Goal: Transaction & Acquisition: Subscribe to service/newsletter

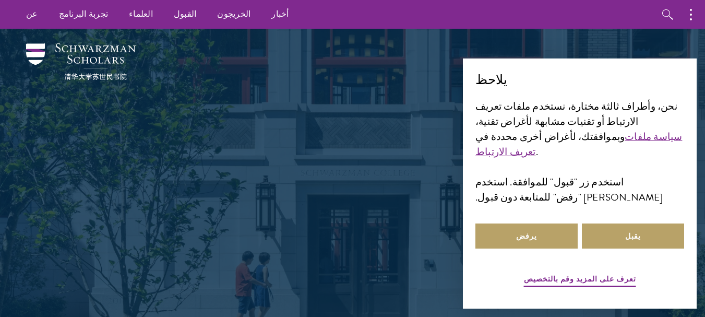
scroll to position [21, 0]
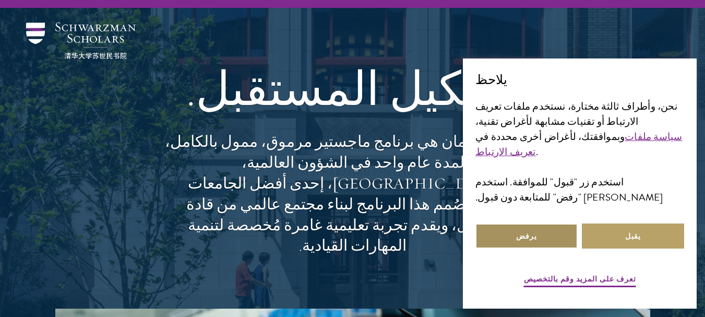
click at [552, 243] on button "يرفض" at bounding box center [526, 235] width 102 height 25
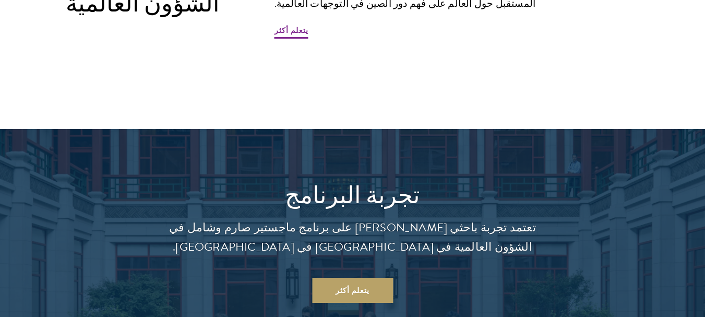
scroll to position [751, 0]
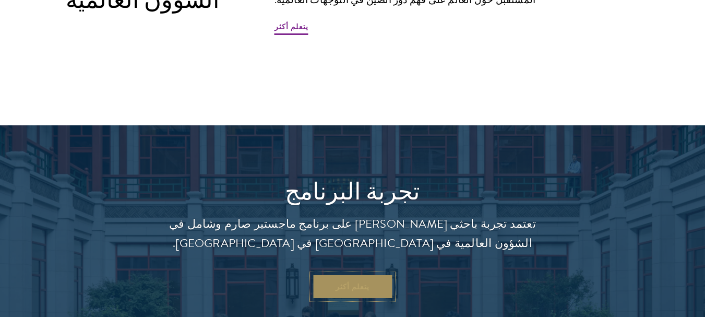
click at [347, 281] on font "يتعلم أكثر" at bounding box center [352, 286] width 34 height 11
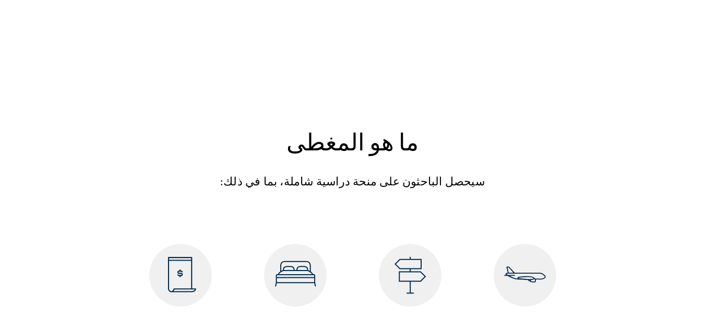
scroll to position [3965, 0]
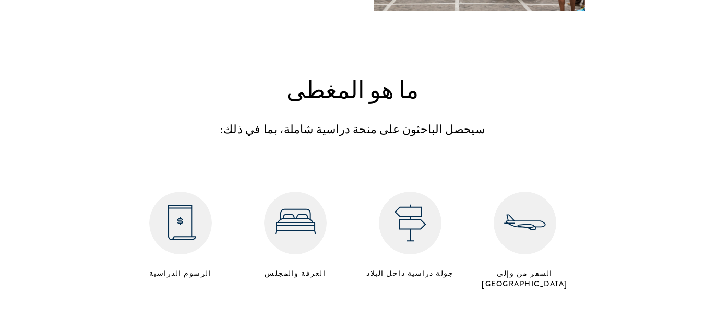
click at [195, 191] on img at bounding box center [180, 222] width 63 height 63
click at [171, 191] on img at bounding box center [180, 222] width 63 height 63
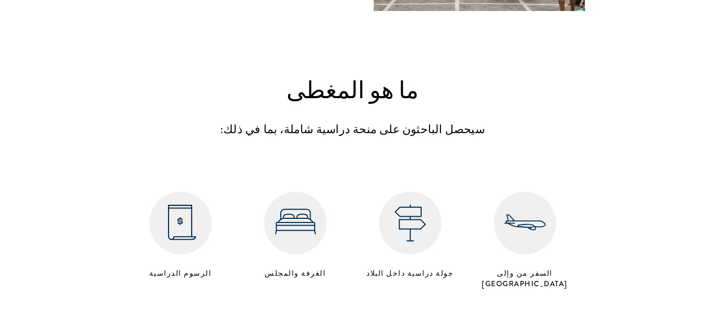
click at [171, 191] on img at bounding box center [180, 222] width 63 height 63
drag, startPoint x: 171, startPoint y: 123, endPoint x: 204, endPoint y: 160, distance: 50.3
click at [204, 186] on div "الرسوم الدراسية" at bounding box center [180, 234] width 115 height 97
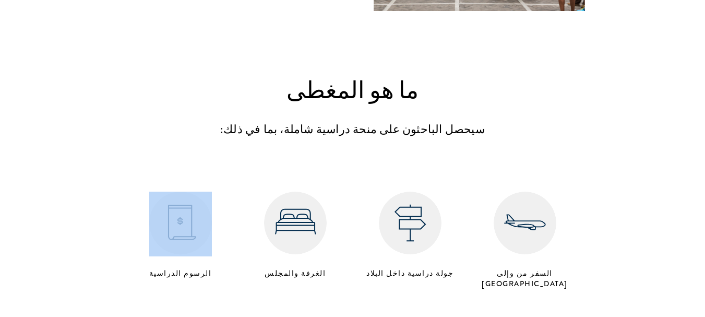
click at [204, 186] on div "الرسوم الدراسية" at bounding box center [180, 234] width 115 height 97
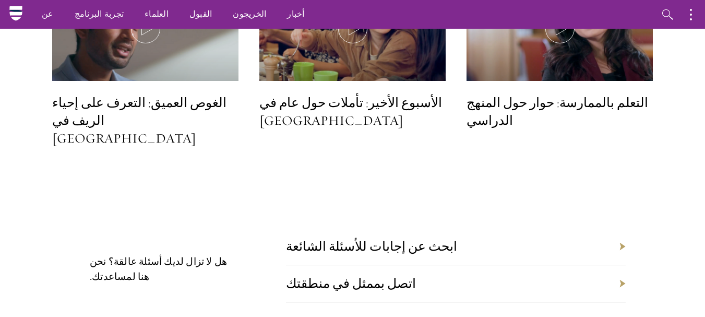
scroll to position [4532, 0]
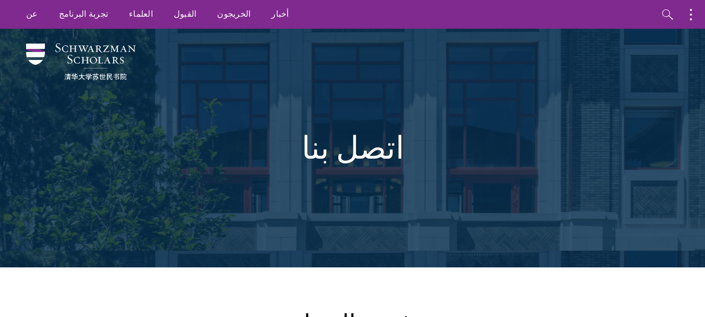
click at [371, 148] on font "اتصل بنا" at bounding box center [352, 147] width 103 height 39
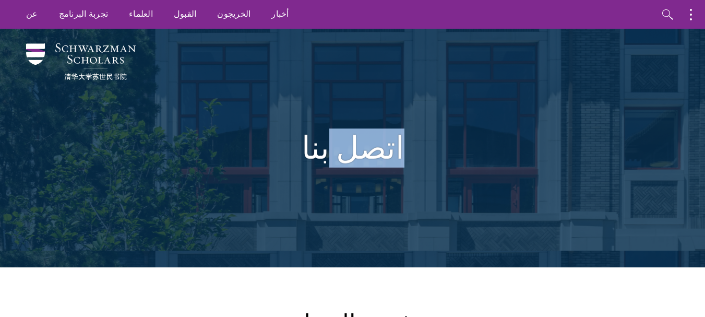
click at [371, 148] on font "اتصل بنا" at bounding box center [352, 147] width 103 height 39
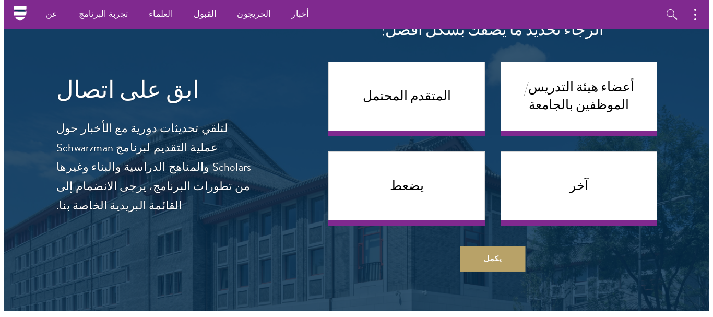
scroll to position [594, 0]
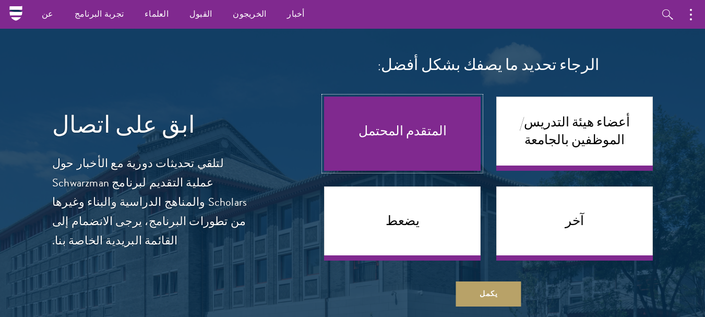
click at [444, 97] on link "المتقدم المحتمل" at bounding box center [402, 134] width 157 height 74
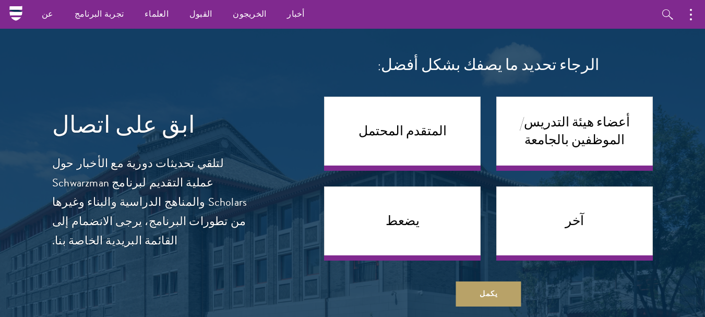
click at [22, 13] on nav "عن ملخص قيادة المتبرعون تجربة البرنامج ملخص مقرر الحياة الطلابية أعضاء هيئة الت…" at bounding box center [286, 14] width 541 height 29
click at [503, 281] on button "يكمل" at bounding box center [488, 293] width 65 height 25
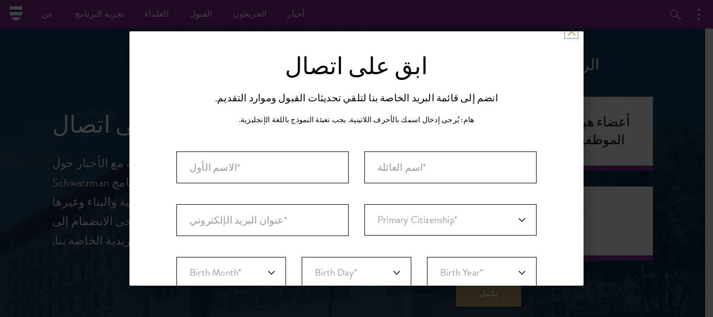
scroll to position [0, 0]
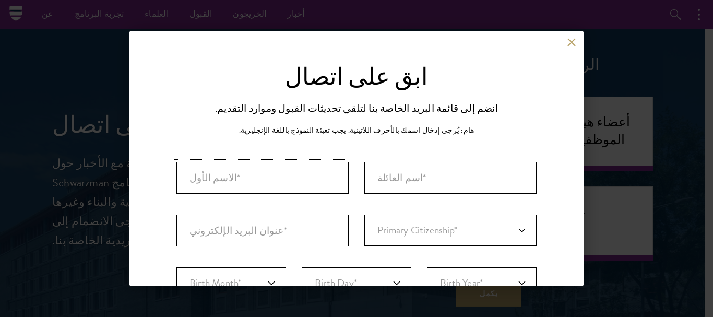
click at [223, 178] on input "الاسم الأول*" at bounding box center [262, 178] width 172 height 32
type input "djahida narimene"
click at [372, 183] on input "الاسم الأخير (اسم العائلة)*" at bounding box center [450, 178] width 172 height 32
type input "gourari"
click at [236, 221] on input "عنوان البريد الإلكتروني*" at bounding box center [262, 230] width 172 height 32
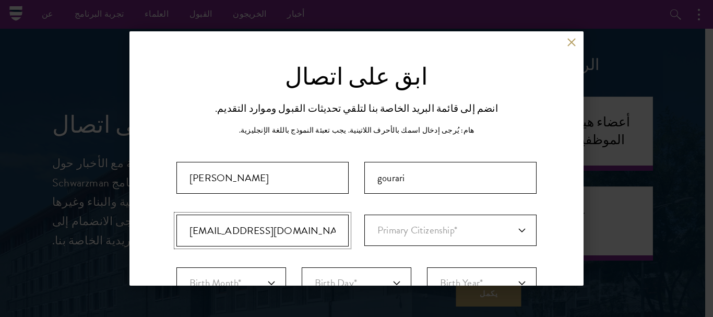
type input "narimangr98@gmail.com"
click at [509, 226] on select "Primary Citizenship* Afghanistan Aland Islands Albania Algeria Andorra Angola A…" at bounding box center [450, 229] width 172 height 31
click at [364, 214] on select "Primary Citizenship* Afghanistan Aland Islands Albania Algeria Andorra Angola A…" at bounding box center [450, 229] width 172 height 31
select select "AV"
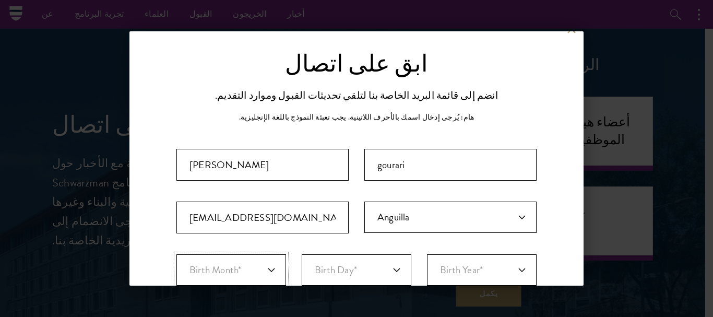
click at [266, 278] on select "Birth Month* January February March April May June July August September Octobe…" at bounding box center [231, 269] width 110 height 31
select select "02"
click at [176, 254] on select "Birth Month* January February March April May June July August September Octobe…" at bounding box center [231, 269] width 110 height 31
click at [390, 272] on select "Birth Day* 1 2 3 4 5 6 7 8 9 10 11 12 13 14 15 16 17 18 19 20 21 22 23 24 25 26…" at bounding box center [357, 269] width 110 height 31
select select "14"
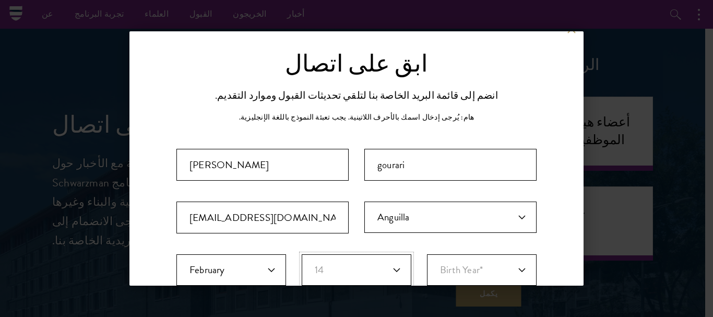
click at [302, 254] on select "Birth Day* 1 2 3 4 5 6 7 8 9 10 11 12 13 14 15 16 17 18 19 20 21 22 23 24 25 26…" at bounding box center [357, 269] width 110 height 31
click at [510, 269] on select "Birth Year* 2025 2024 2023 2022 2021 2020 2019 2018 2017 2016 2015 2014 2013 20…" at bounding box center [482, 269] width 110 height 31
click at [427, 254] on select "Birth Year* 2025 2024 2023 2022 2021 2020 2019 2018 2017 2016 2015 2014 2013 20…" at bounding box center [482, 269] width 110 height 31
select select "2000"
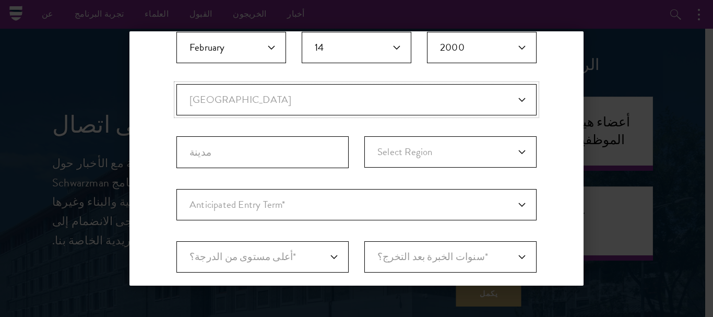
click at [513, 99] on select "البلد الحالي Afghanistan Aland Islands Albania Algeria Andorra Angola Anguilla …" at bounding box center [356, 99] width 360 height 31
select select "AG"
click at [176, 84] on select "البلد الحالي Afghanistan Aland Islands Albania Algeria Andorra Angola Anguilla …" at bounding box center [356, 99] width 360 height 31
select select
click at [338, 157] on input "City" at bounding box center [262, 152] width 172 height 32
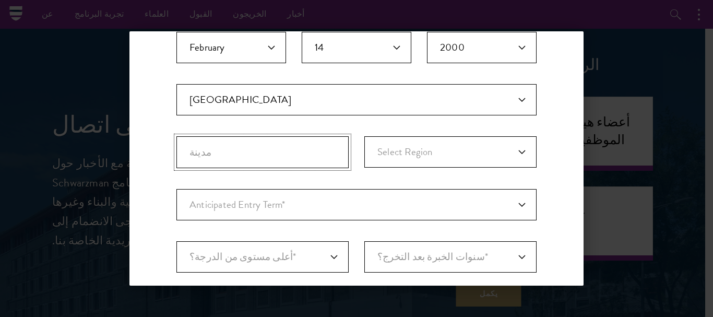
type input "وهران"
click at [513, 152] on select "Select Region Adrar Ain Defla Ain Temouchent Algiers Annaba Batna Bechar Bejaia…" at bounding box center [450, 151] width 172 height 31
select select "Oran"
click at [364, 136] on select "Select Region Adrar Ain Defla Ain Temouchent Algiers Annaba Batna Bechar Bejaia…" at bounding box center [450, 151] width 172 height 31
click at [511, 204] on select "Anticipated Entry Term* أغسطس 2026 (يفتح التقديم في أبريل 2025) مجرد استكشاف" at bounding box center [356, 204] width 360 height 31
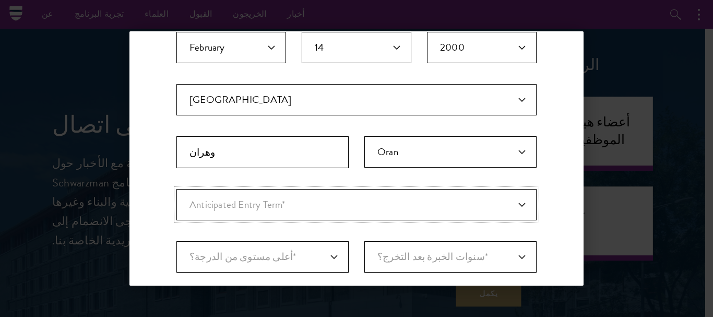
click at [176, 189] on select "Anticipated Entry Term* أغسطس 2026 (يفتح التقديم في أبريل 2025) مجرد استكشاف" at bounding box center [356, 204] width 360 height 31
select select "e64b8ab3-eabb-4867-96d5-7e6b4840665f"
select select "مدة الدخول المتوقعة*"
click at [330, 251] on select "أعلى مستوى من الدرجة؟* دكتوراه بكالوريوس ماجستير طالب جامعي حالي" at bounding box center [262, 256] width 172 height 31
select select "baef124f-e103-44b1-8ca6-5d0669438e44"
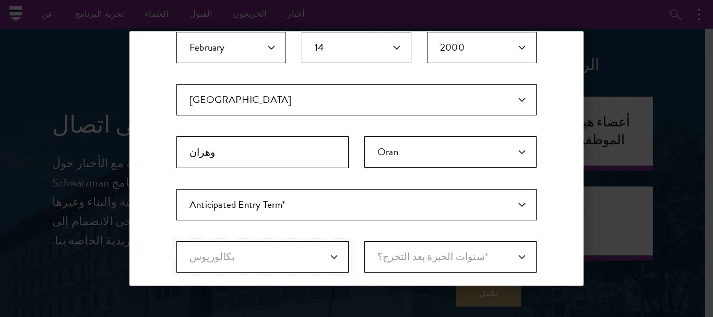
click at [176, 241] on select "أعلى مستوى من الدرجة؟* دكتوراه بكالوريوس ماجستير طالب جامعي حالي" at bounding box center [262, 256] width 172 height 31
click at [515, 253] on select "سنوات الخبرة بعد التخرج؟* 1 2 3 4 5 6 7 8 9 10" at bounding box center [450, 256] width 172 height 31
select select "1"
select select "سنوات الخبرة بعد التخرج؟*"
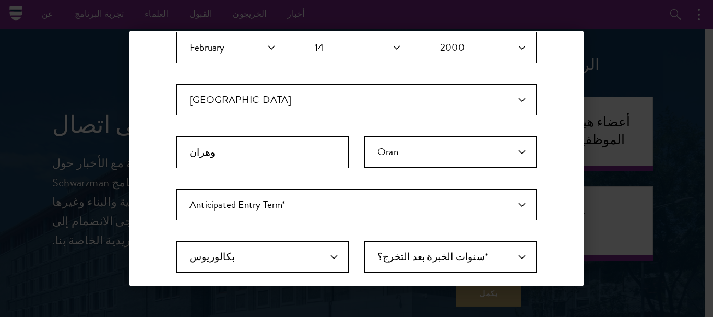
scroll to position [397, 0]
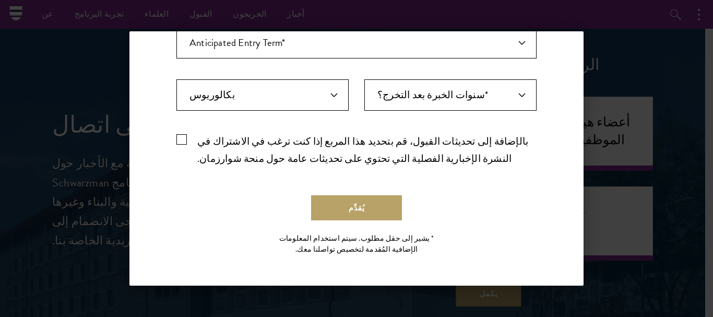
click at [184, 143] on label "بالإضافة إلى تحديثات القبول، قم بتحديد هذا المربع إذا كنت ترغب في الاشتراك في ا…" at bounding box center [356, 148] width 360 height 34
click at [184, 138] on input "بالإضافة إلى تحديثات القبول، قم بتحديد هذا المربع إذا كنت ترغب في الاشتراك في ا…" at bounding box center [356, 134] width 360 height 7
checkbox input "true"
click at [336, 206] on button "يُقدِّم" at bounding box center [356, 207] width 91 height 25
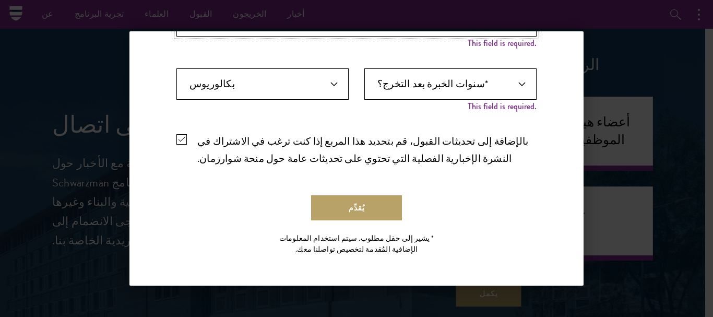
scroll to position [393, 0]
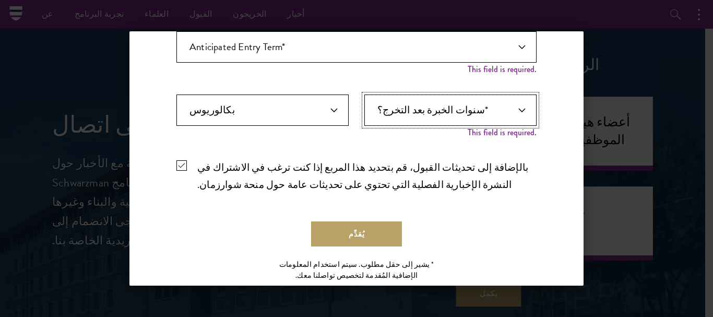
click at [507, 111] on select "سنوات الخبرة بعد التخرج؟* 1 2 3 4 5 6 7 8 9 10" at bounding box center [450, 109] width 172 height 31
select select "1"
click at [364, 94] on select "سنوات الخبرة بعد التخرج؟* 1 2 3 4 5 6 7 8 9 10" at bounding box center [450, 109] width 172 height 31
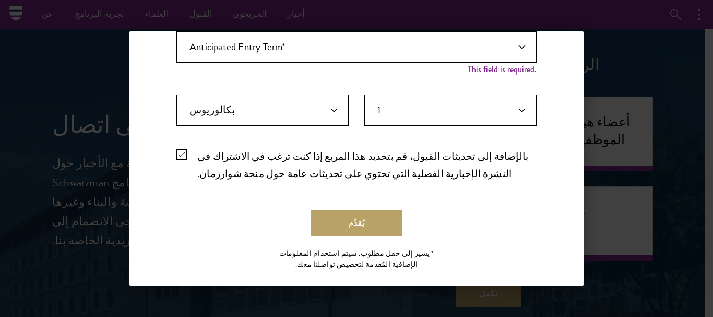
click at [511, 50] on select "Anticipated Entry Term* أغسطس 2026 (يفتح التقديم في أبريل 2025) مجرد استكشاف" at bounding box center [356, 46] width 360 height 31
select select "e64b8ab3-eabb-4867-96d5-7e6b4840665f"
click at [176, 31] on select "Anticipated Entry Term* أغسطس 2026 (يفتح التقديم في أبريل 2025) مجرد استكشاف" at bounding box center [356, 46] width 360 height 31
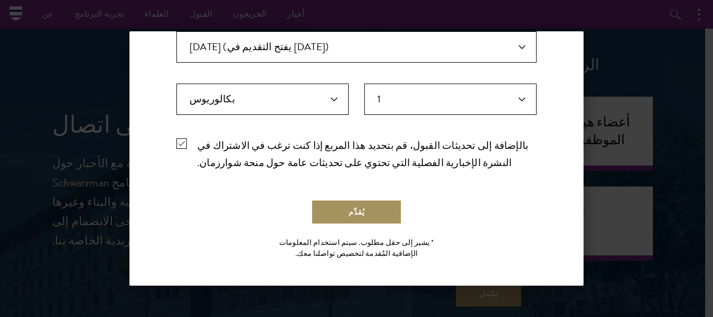
click at [348, 211] on font "يُقدِّم" at bounding box center [356, 212] width 16 height 11
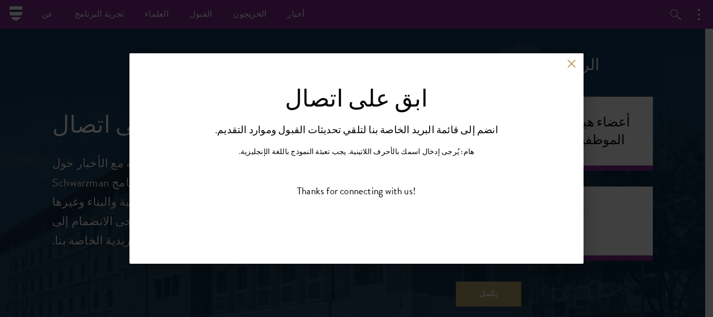
scroll to position [0, 0]
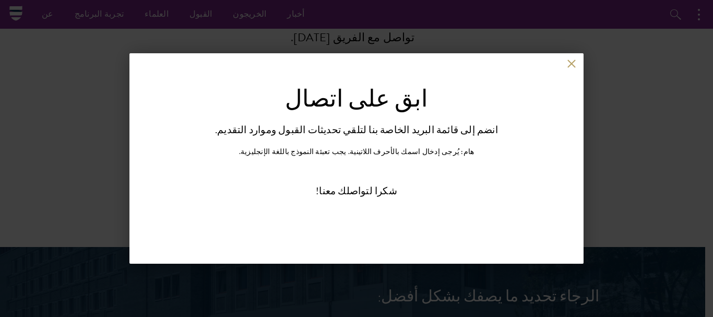
click at [356, 187] on font "شكرا لتواصلك معنا!" at bounding box center [356, 190] width 81 height 15
click at [576, 62] on div "خلف" at bounding box center [356, 71] width 454 height 25
click at [568, 62] on button at bounding box center [571, 63] width 9 height 9
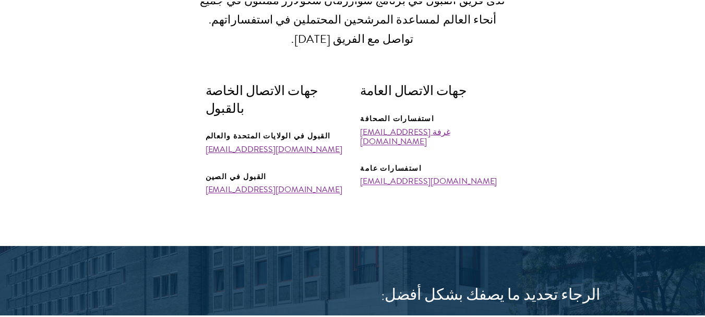
scroll to position [692, 0]
